Goal: Navigation & Orientation: Find specific page/section

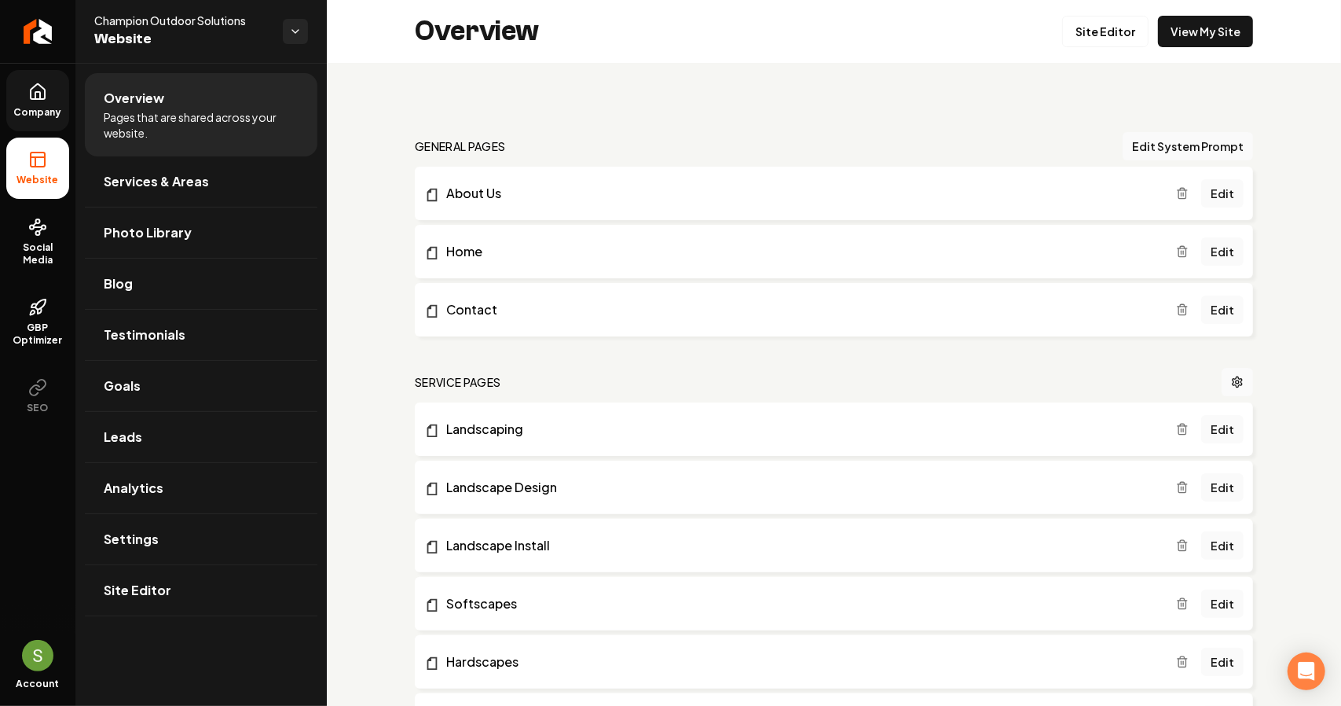
click at [54, 117] on span "Company" at bounding box center [38, 112] width 61 height 13
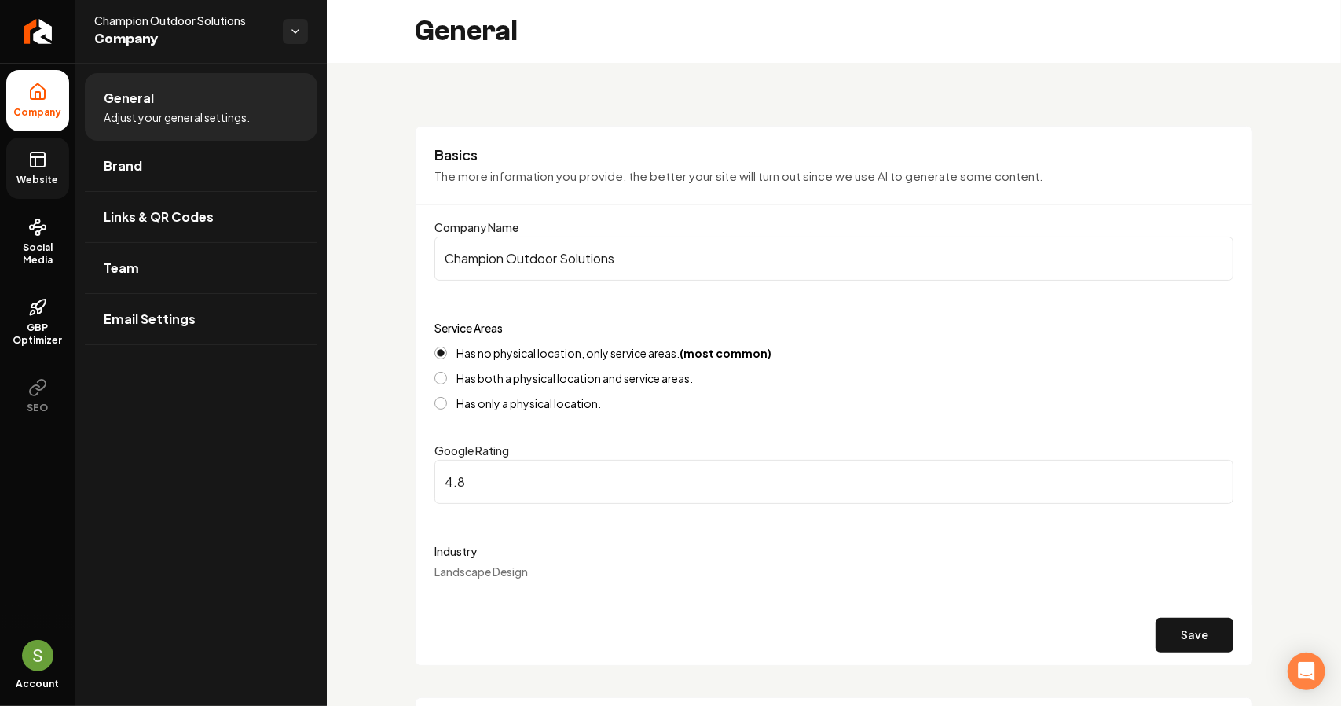
click at [35, 182] on span "Website" at bounding box center [38, 180] width 54 height 13
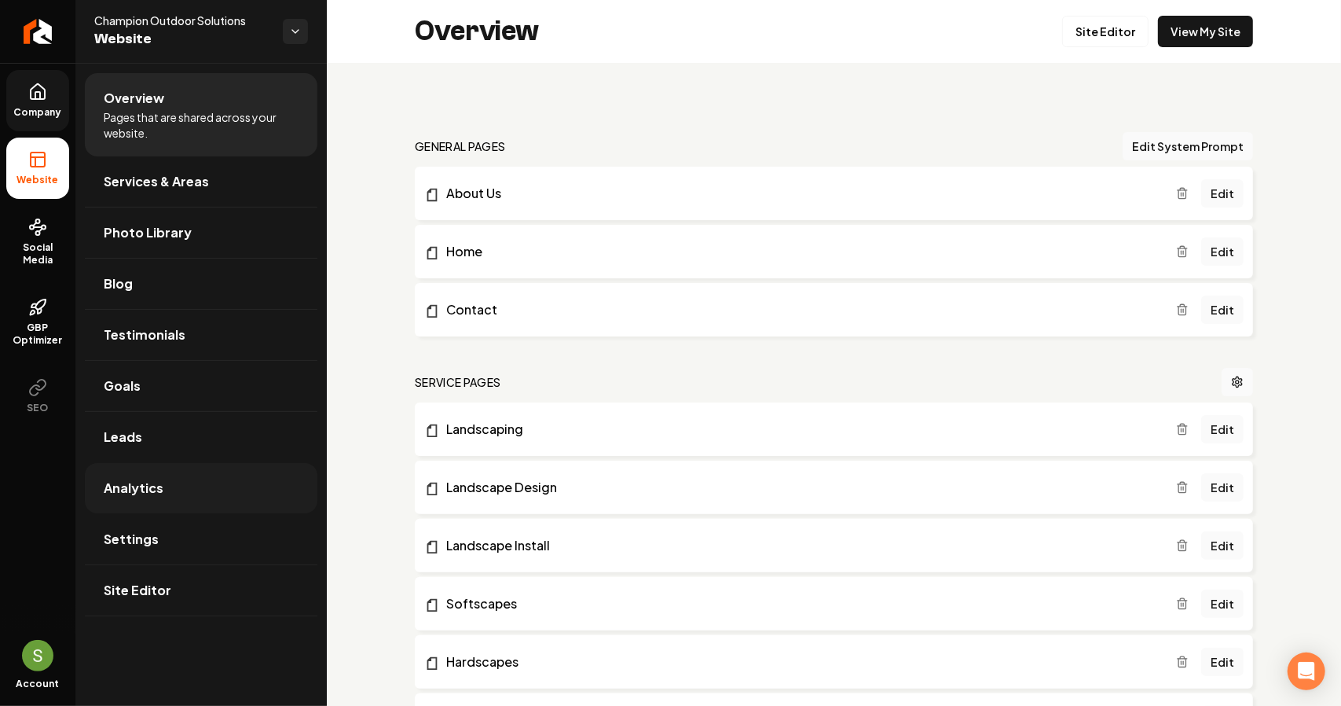
click at [134, 479] on span "Analytics" at bounding box center [134, 488] width 60 height 19
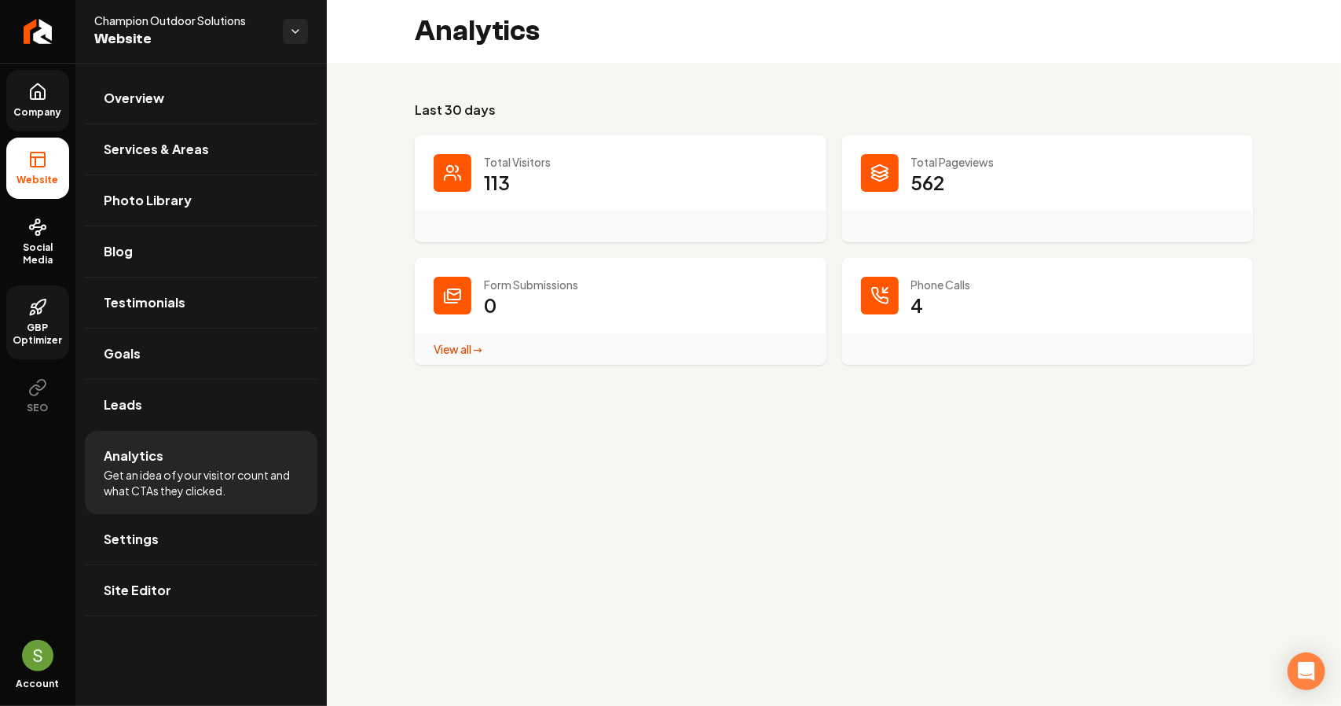
click at [50, 320] on link "GBP Optimizer" at bounding box center [37, 322] width 63 height 74
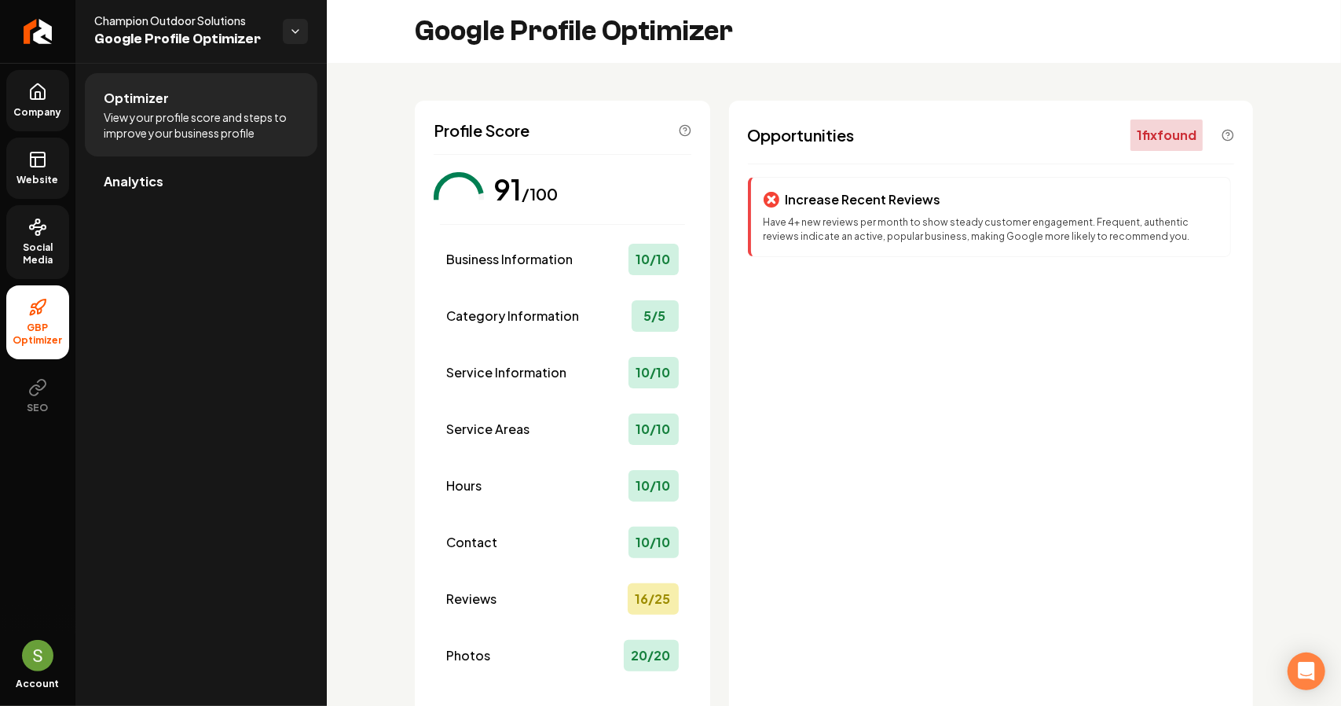
click at [47, 246] on span "Social Media" at bounding box center [37, 253] width 63 height 25
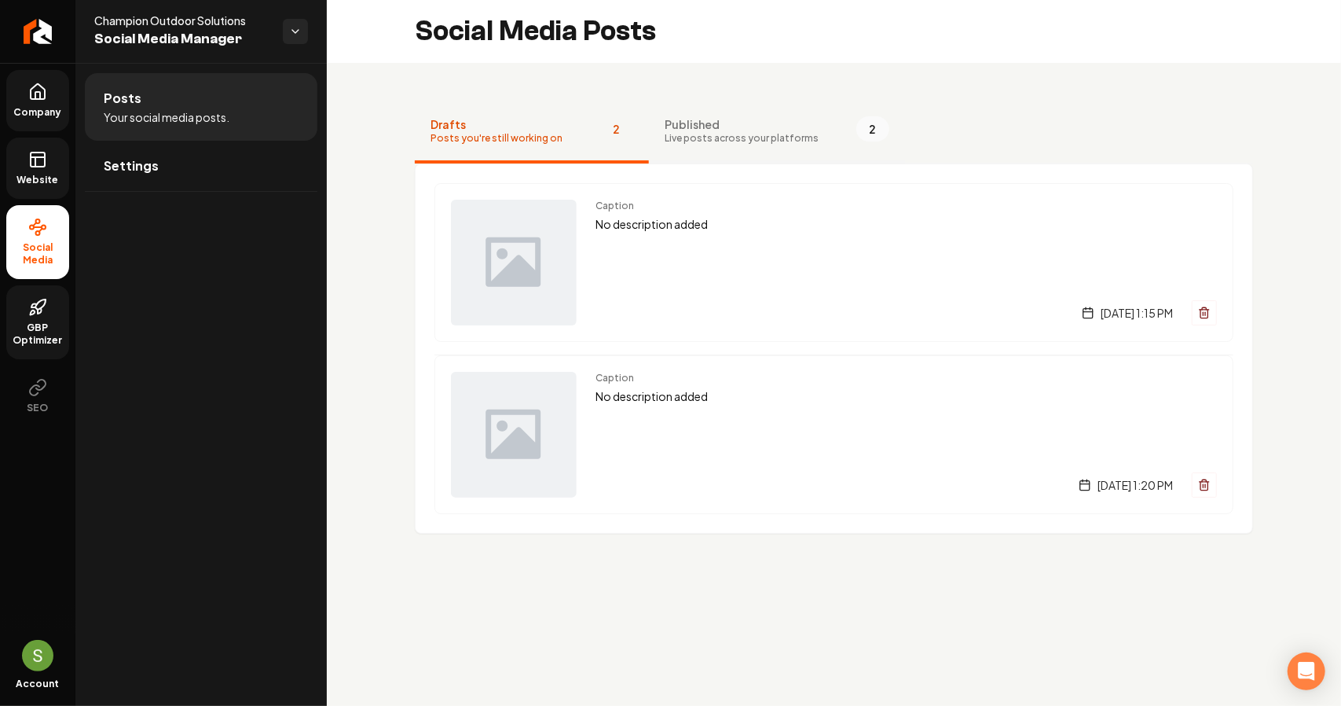
click at [772, 138] on span "Live posts across your platforms" at bounding box center [742, 138] width 154 height 13
